Goal: Use online tool/utility

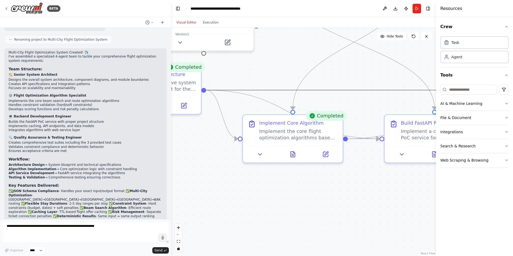
drag, startPoint x: 281, startPoint y: 102, endPoint x: 273, endPoint y: 113, distance: 14.1
click at [273, 113] on div ".deletable-edge-delete-btn { width: 20px; height: 20px; border: 0px solid #ffff…" at bounding box center [303, 142] width 265 height 228
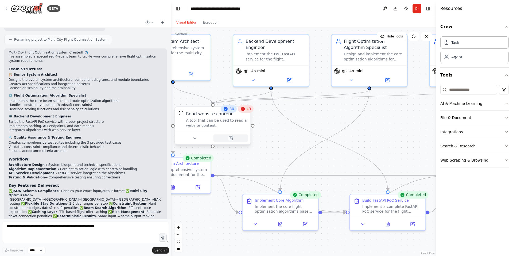
drag, startPoint x: 271, startPoint y: 82, endPoint x: 237, endPoint y: 142, distance: 68.7
click at [264, 161] on div ".deletable-edge-delete-btn { width: 20px; height: 20px; border: 0px solid #ffff…" at bounding box center [303, 142] width 265 height 228
click at [200, 119] on div "A tool that can be used to read a website content." at bounding box center [217, 123] width 61 height 10
click at [196, 141] on button at bounding box center [196, 137] width 35 height 7
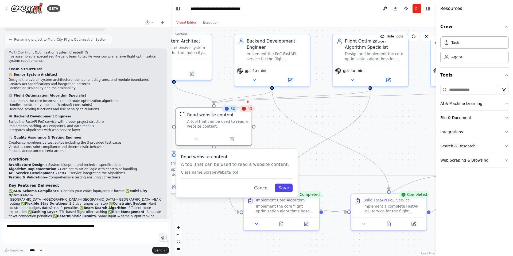
click at [282, 186] on button "Save" at bounding box center [284, 187] width 18 height 9
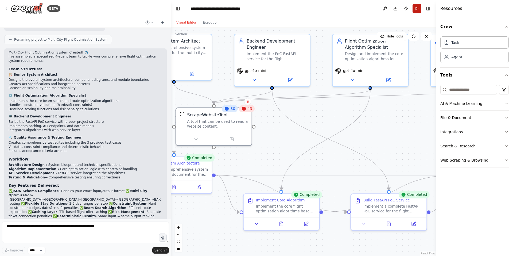
click at [415, 7] on button "Run" at bounding box center [417, 9] width 9 height 10
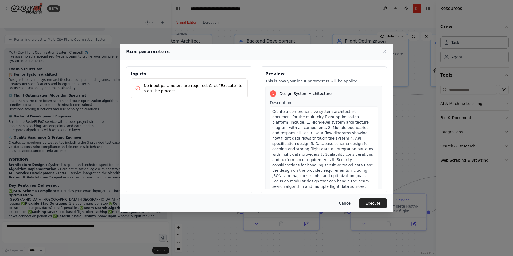
click at [347, 204] on button "Cancel" at bounding box center [345, 203] width 21 height 10
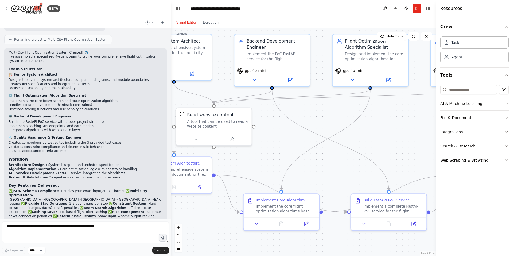
drag, startPoint x: 360, startPoint y: 147, endPoint x: 361, endPoint y: 150, distance: 2.8
click at [364, 145] on div ".deletable-edge-delete-btn { width: 20px; height: 20px; border: 0px solid #ffff…" at bounding box center [303, 142] width 265 height 228
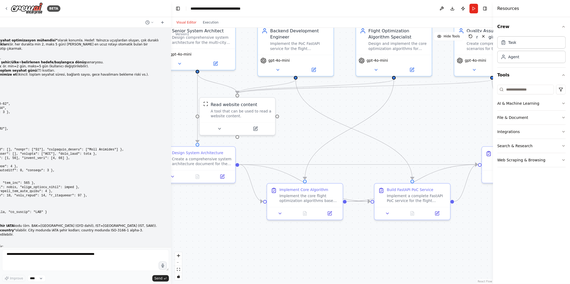
click at [4, 8] on div "BETA" at bounding box center [85, 8] width 171 height 17
click at [6, 7] on icon at bounding box center [6, 8] width 4 height 4
